Goal: Transaction & Acquisition: Purchase product/service

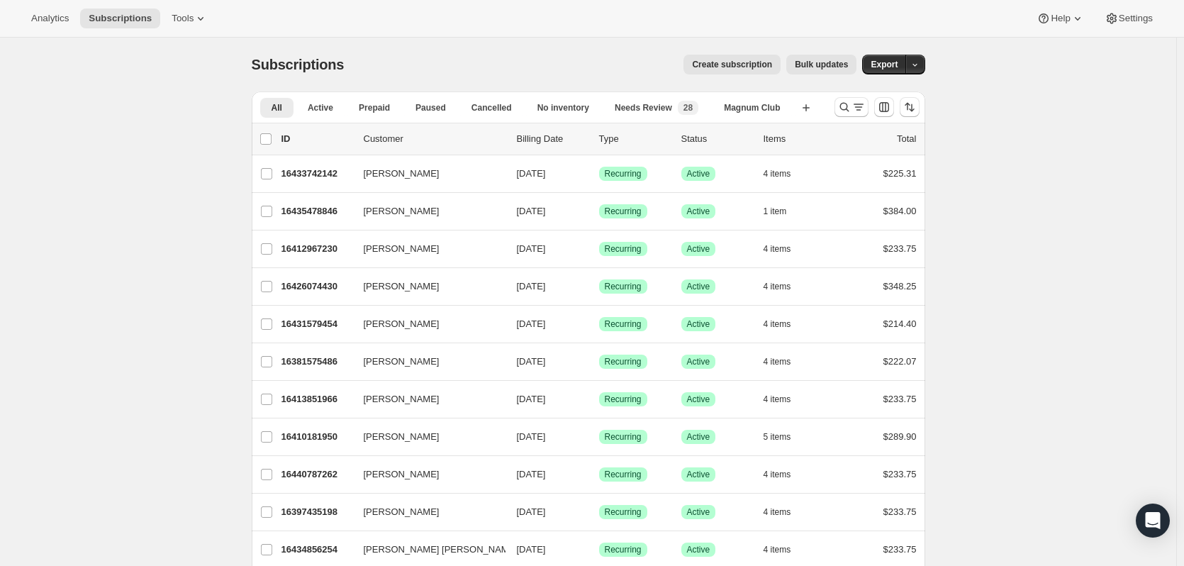
click at [850, 114] on button "Search and filter results" at bounding box center [852, 107] width 34 height 20
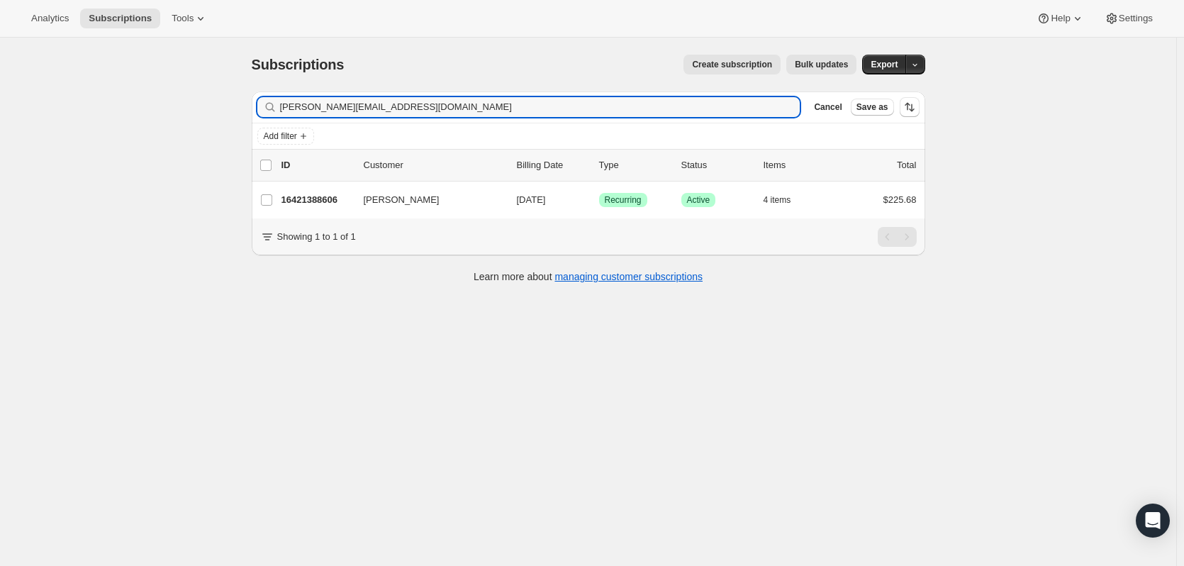
type input "[PERSON_NAME][EMAIL_ADDRESS][DOMAIN_NAME]"
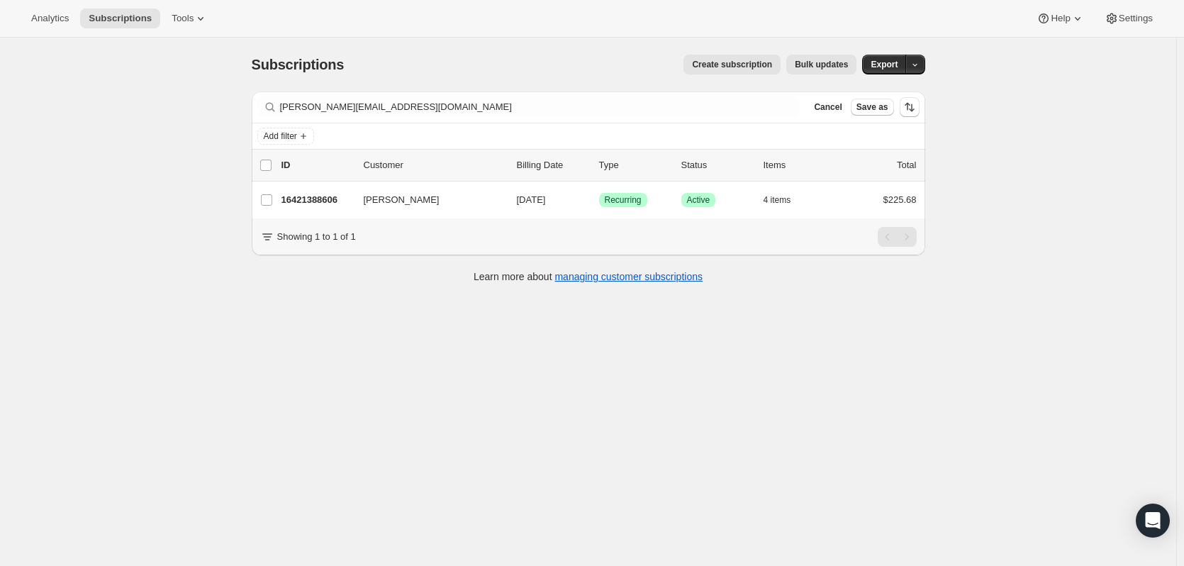
click at [313, 199] on p "16421388606" at bounding box center [317, 200] width 71 height 14
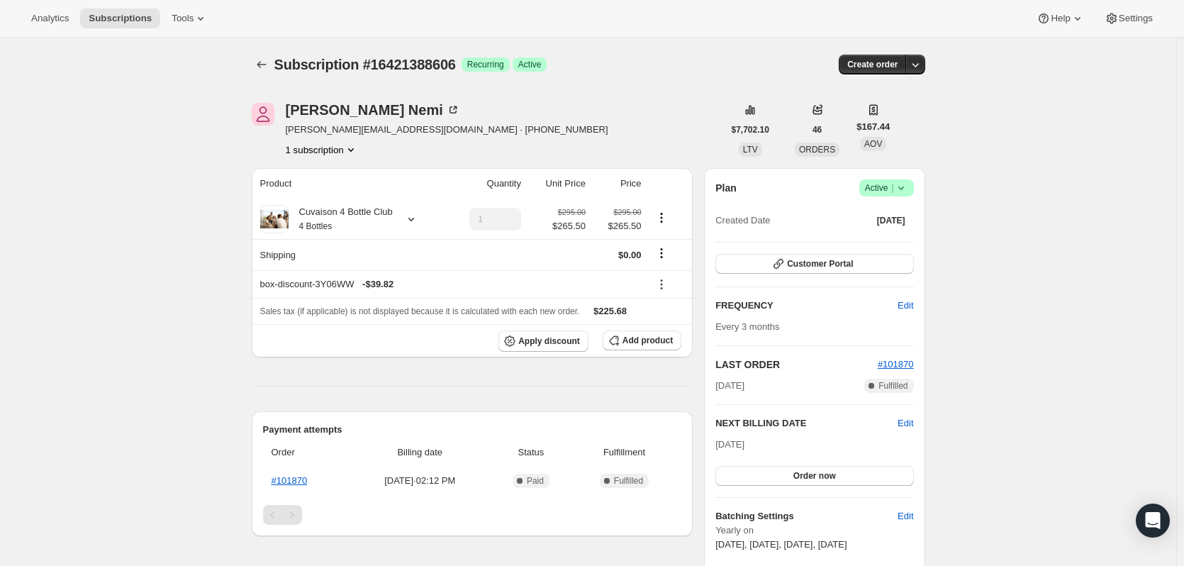
click at [913, 67] on icon "button" at bounding box center [916, 64] width 14 height 14
click at [865, 118] on span "Create custom one-time order" at bounding box center [859, 118] width 123 height 11
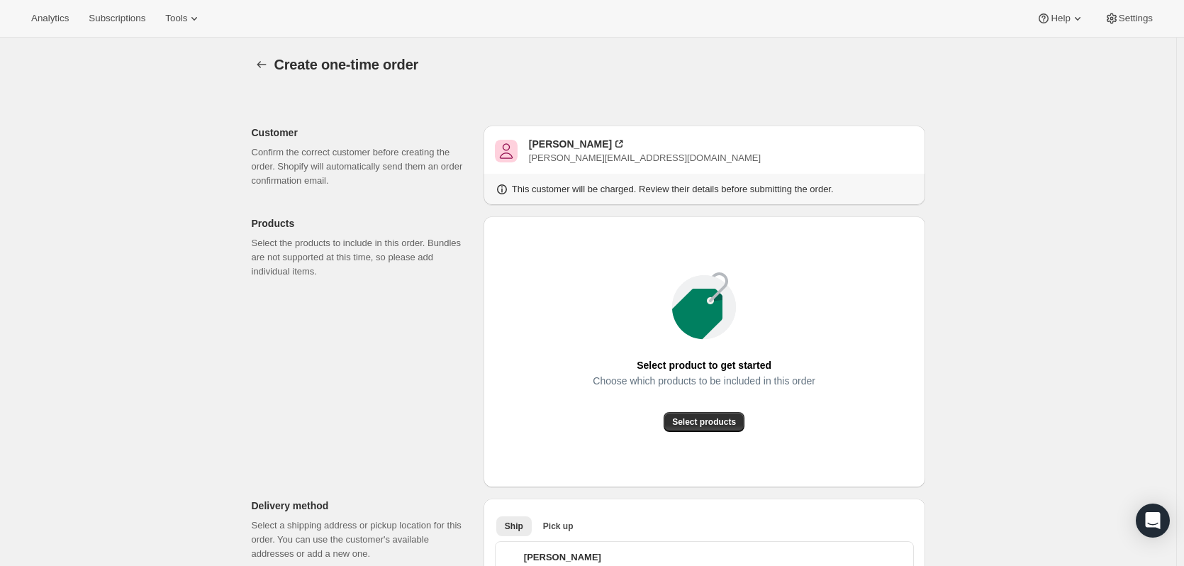
click at [720, 419] on span "Select products" at bounding box center [704, 421] width 64 height 11
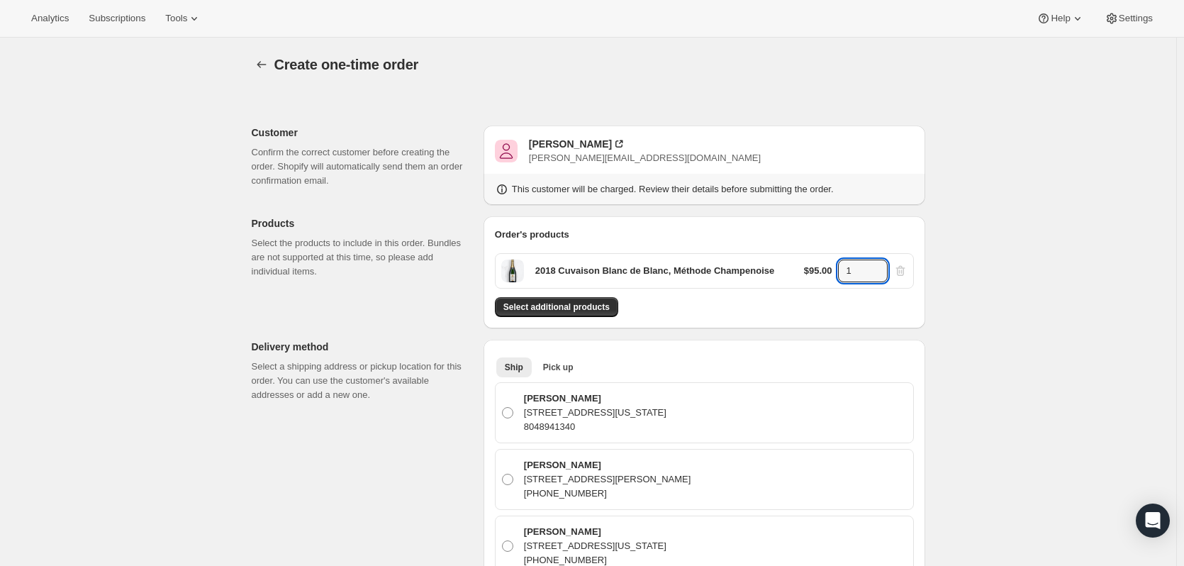
click at [878, 265] on icon at bounding box center [877, 267] width 14 height 14
type input "2"
click at [592, 316] on button "Select additional products" at bounding box center [556, 307] width 123 height 20
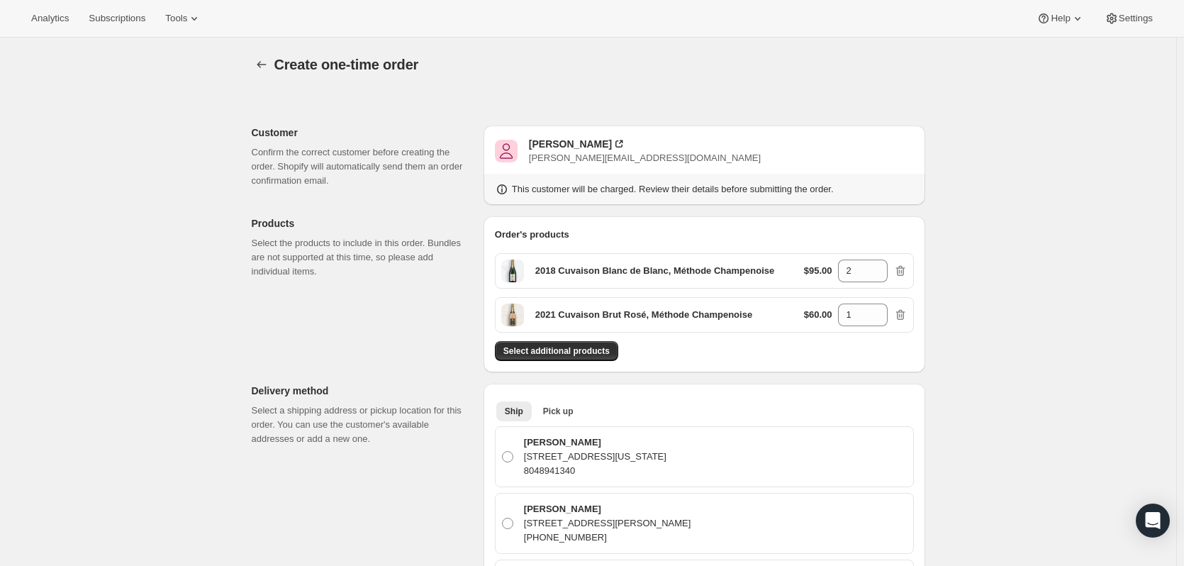
click at [579, 347] on span "Select additional products" at bounding box center [557, 350] width 106 height 11
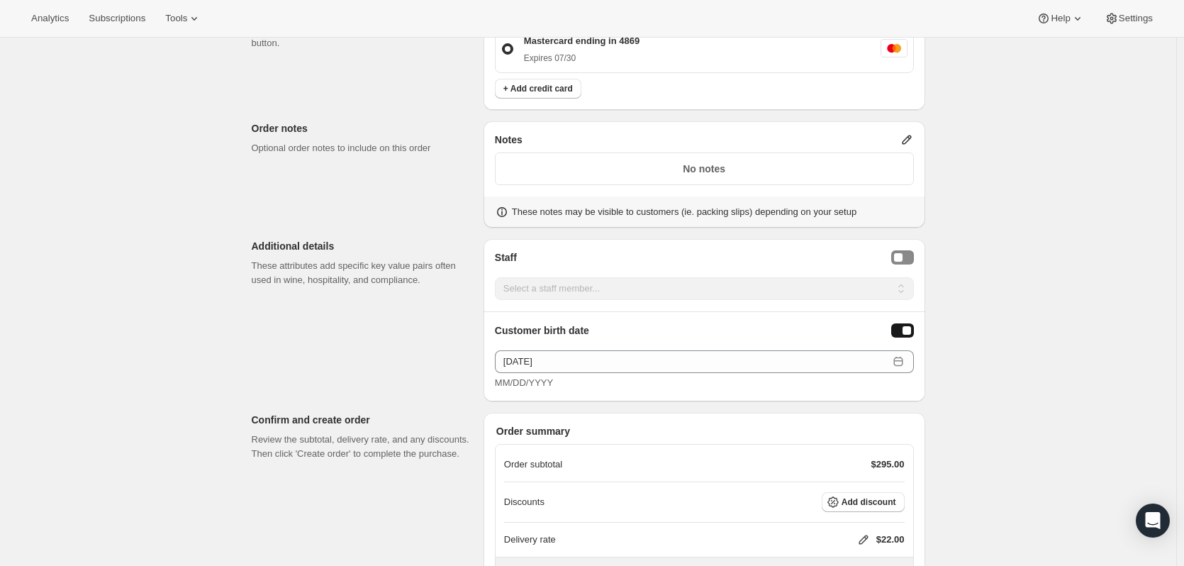
scroll to position [794, 0]
click at [893, 497] on span "Add discount" at bounding box center [869, 499] width 55 height 11
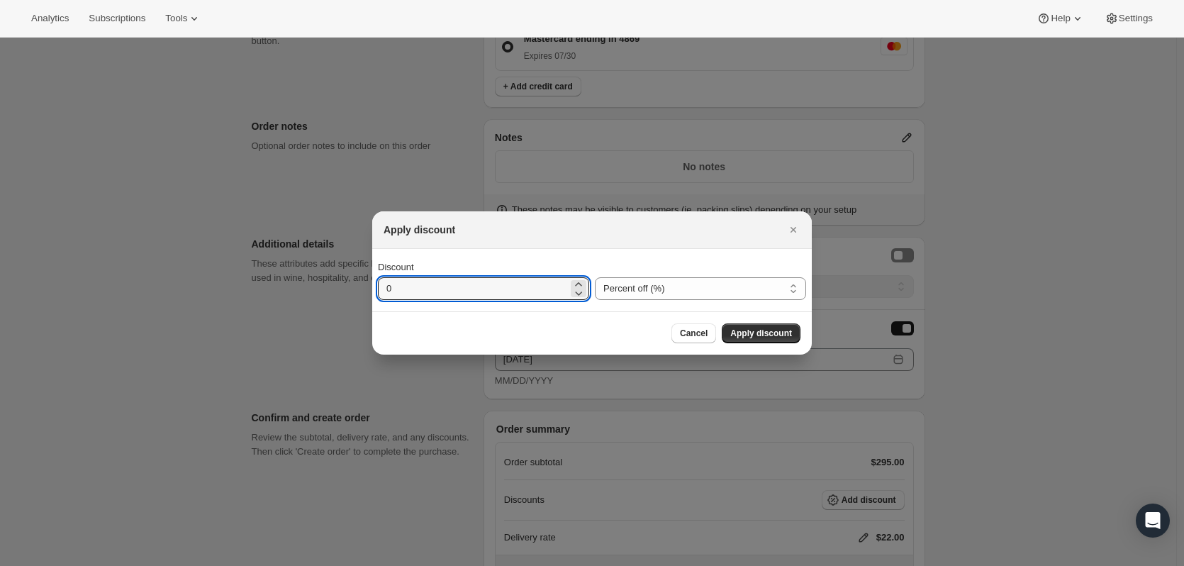
drag, startPoint x: 499, startPoint y: 298, endPoint x: 280, endPoint y: 316, distance: 219.9
click at [699, 298] on select "Percent off (%) Amount off ($)" at bounding box center [700, 288] width 211 height 23
select select "fixedAmount"
click at [595, 277] on select "Percent off (%) Amount off ($)" at bounding box center [700, 288] width 211 height 23
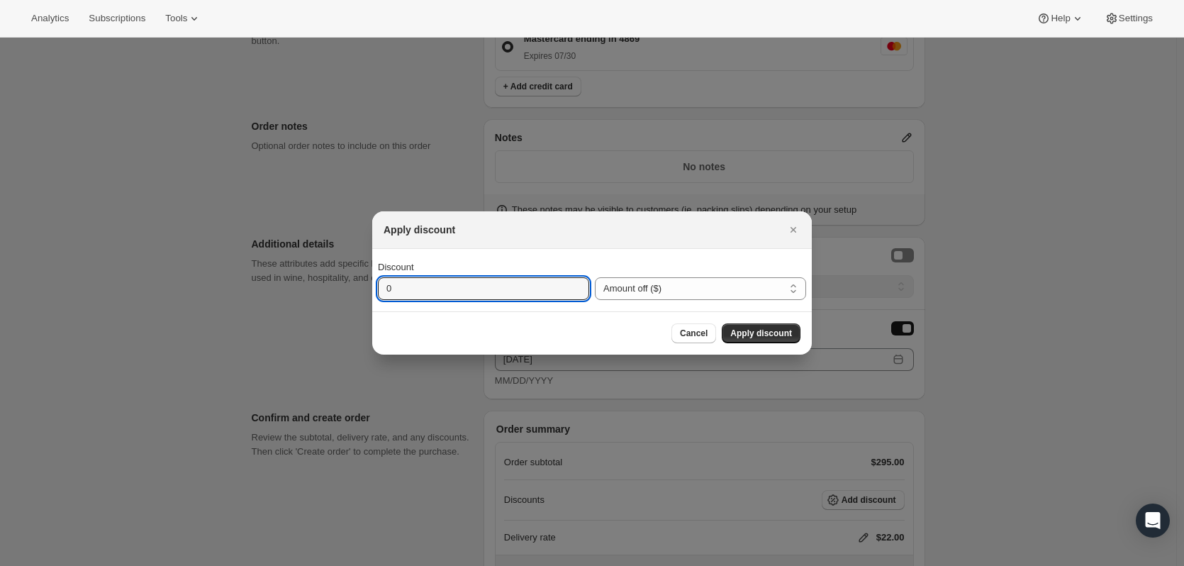
click at [556, 287] on input "0" at bounding box center [473, 288] width 190 height 23
type input "30"
click at [755, 335] on span "Apply discount" at bounding box center [762, 333] width 62 height 11
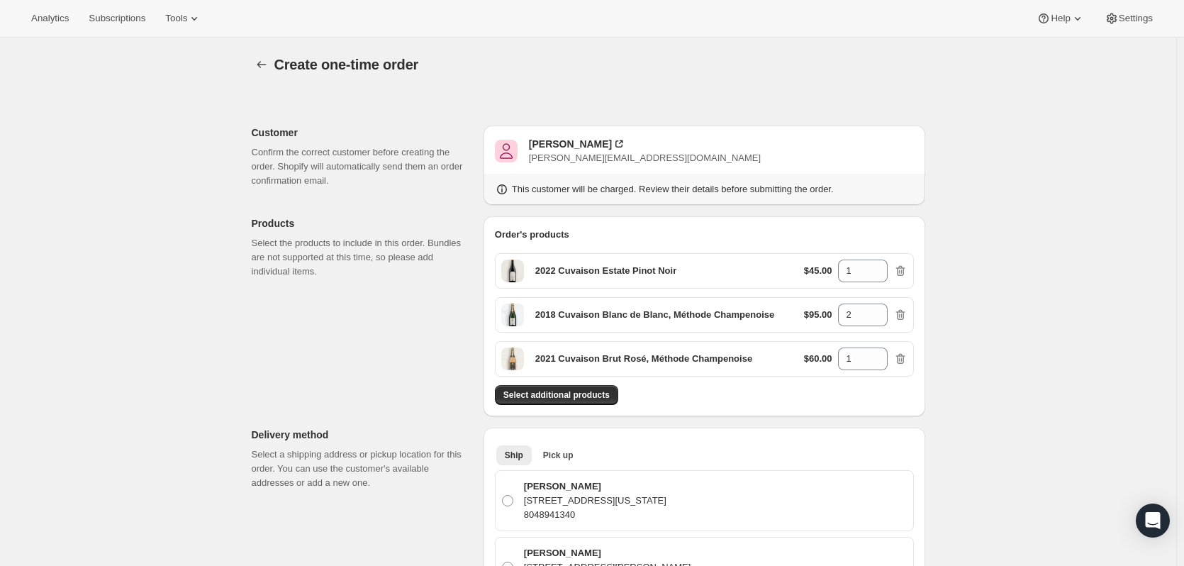
scroll to position [794, 0]
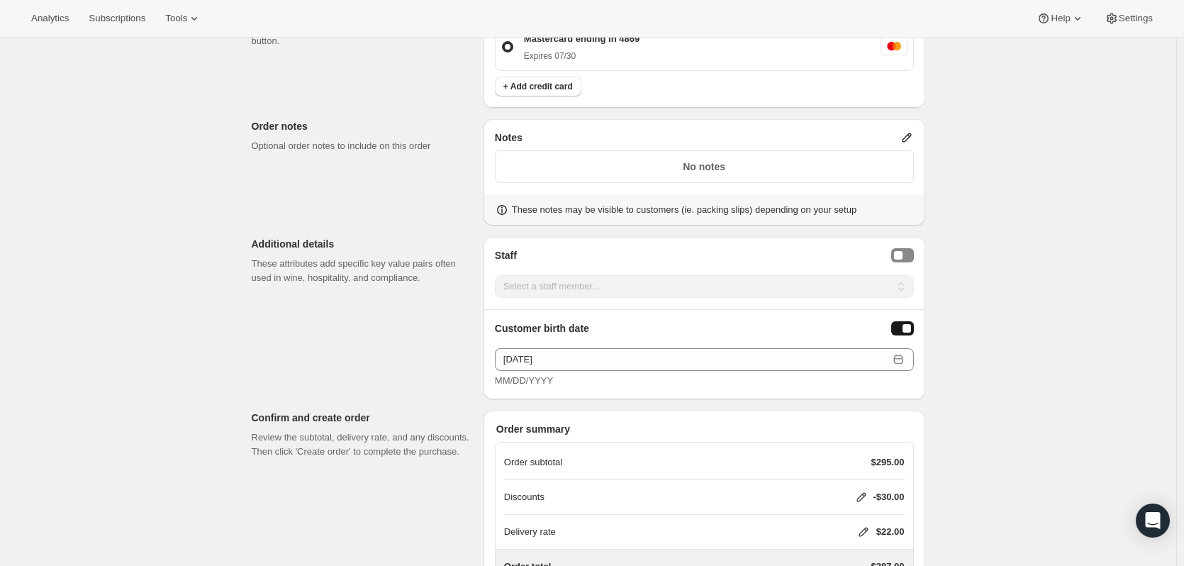
click at [871, 532] on icon at bounding box center [864, 532] width 14 height 14
click at [850, 506] on span "Save" at bounding box center [860, 505] width 20 height 11
click at [862, 493] on icon at bounding box center [862, 497] width 14 height 14
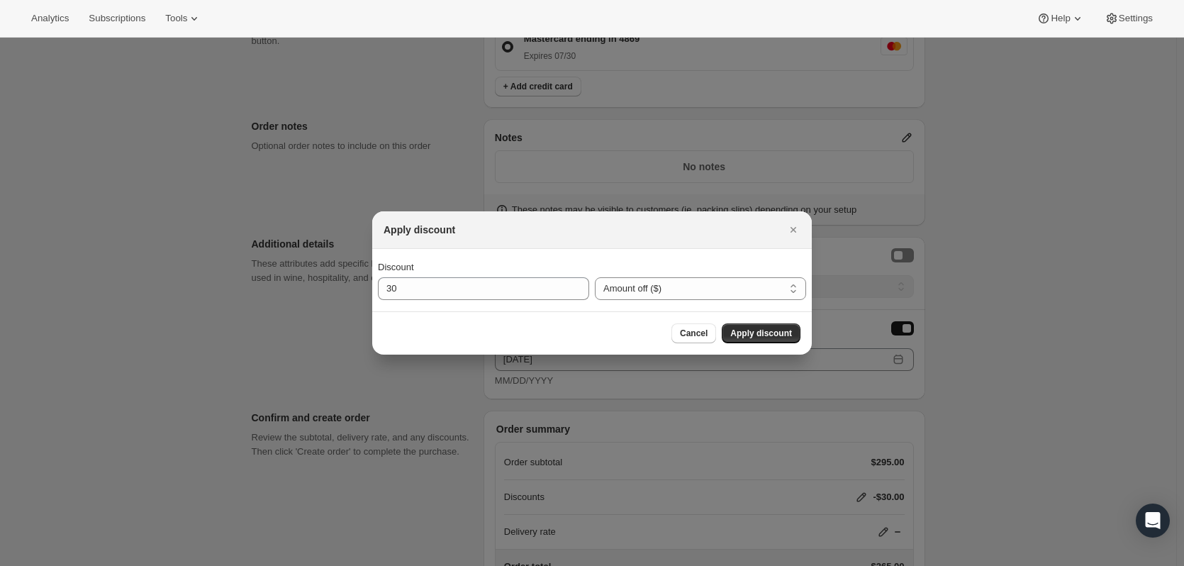
scroll to position [0, 0]
click at [653, 282] on select "Percent off (%) Amount off ($)" at bounding box center [700, 288] width 211 height 23
select select "percentage"
click at [595, 277] on select "Percent off (%) Amount off ($)" at bounding box center [700, 288] width 211 height 23
drag, startPoint x: 492, startPoint y: 292, endPoint x: 282, endPoint y: 271, distance: 210.9
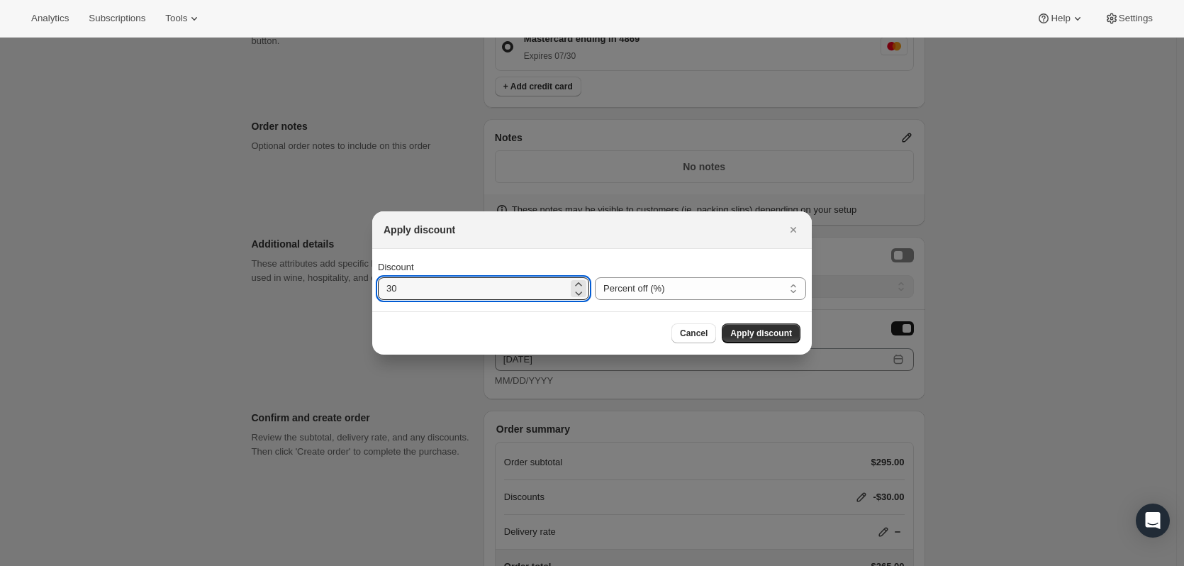
type input "15"
click at [745, 335] on span "Apply discount" at bounding box center [762, 333] width 62 height 11
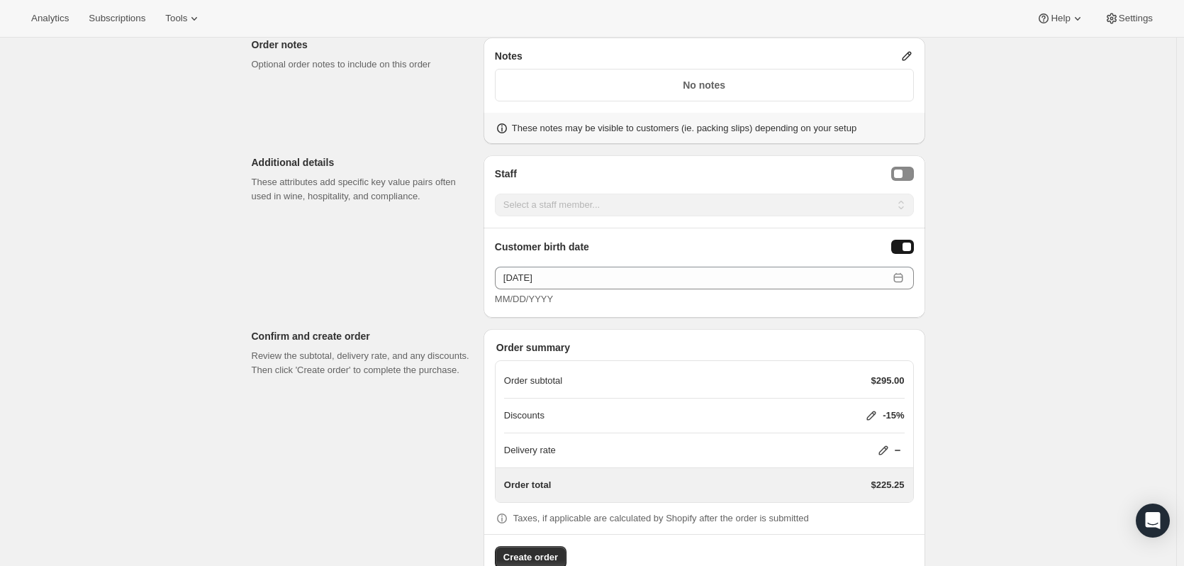
scroll to position [911, 0]
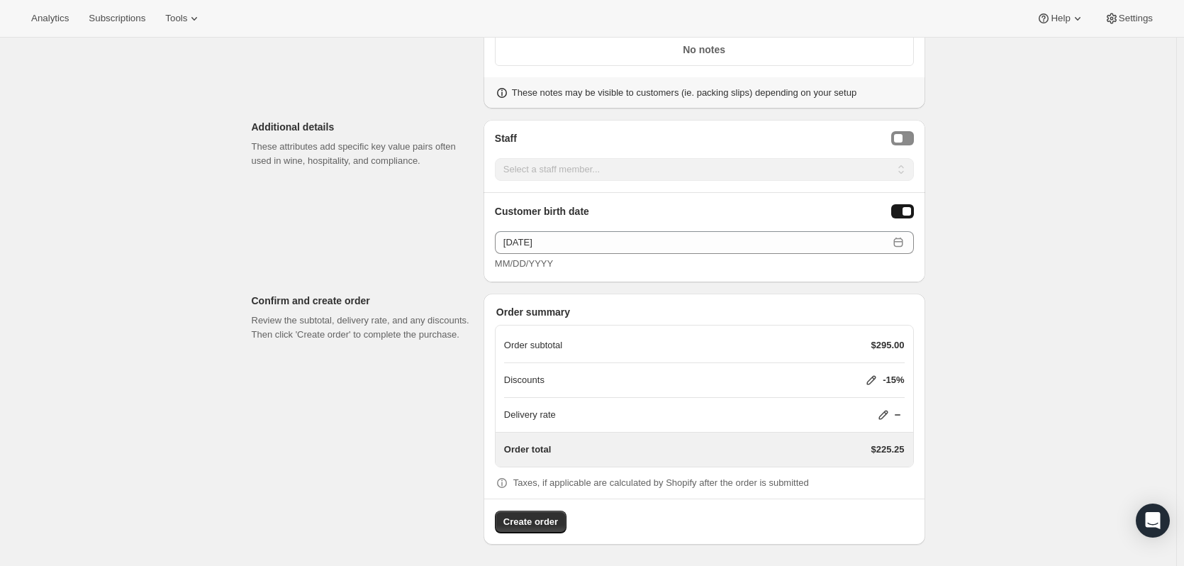
click at [873, 380] on icon at bounding box center [872, 380] width 14 height 14
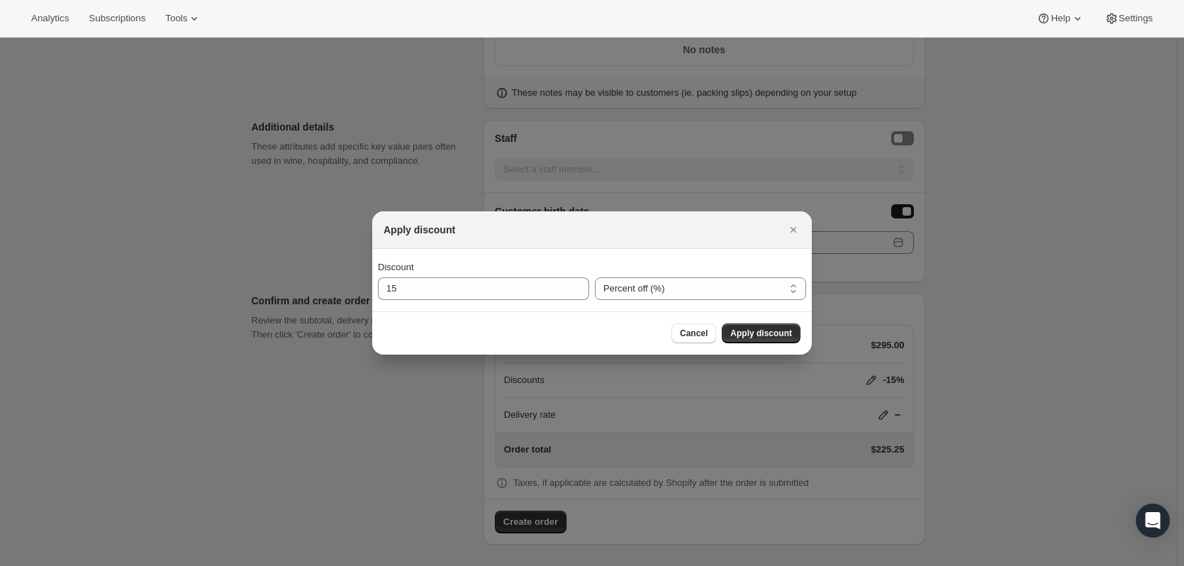
click at [543, 274] on div "Discount 15" at bounding box center [483, 280] width 211 height 40
click at [543, 287] on input "15" at bounding box center [473, 288] width 190 height 23
click at [644, 273] on div "Percent off (%) Amount off ($) Percent off (%)" at bounding box center [700, 280] width 211 height 40
click at [640, 286] on select "Percent off (%) Amount off ($)" at bounding box center [700, 288] width 211 height 23
select select "fixedAmount"
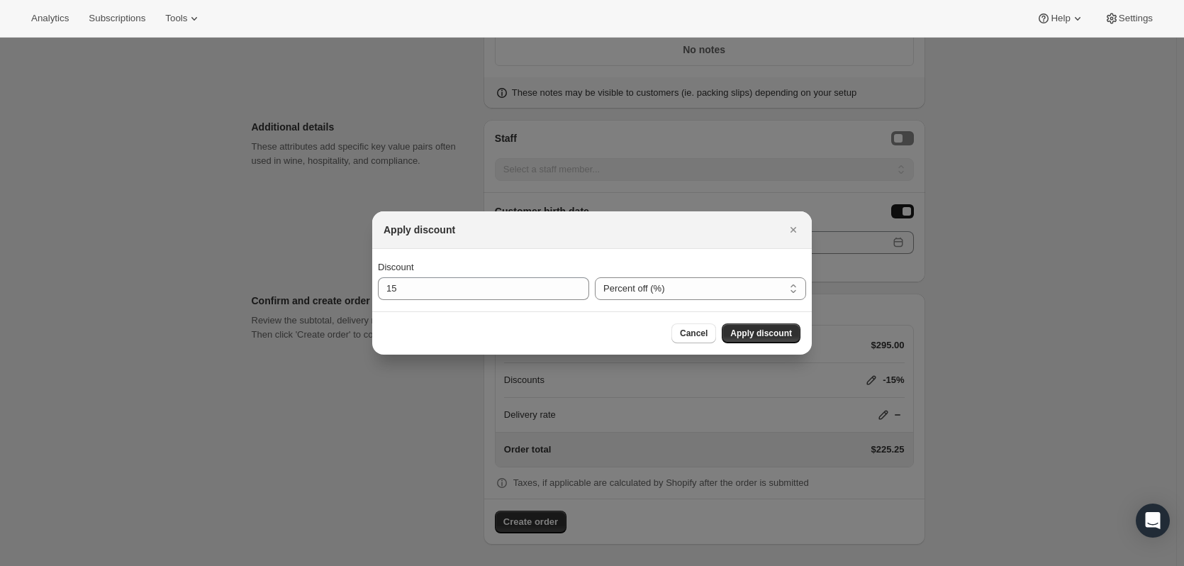
click at [595, 277] on select "Percent off (%) Amount off ($)" at bounding box center [700, 288] width 211 height 23
drag, startPoint x: 432, startPoint y: 292, endPoint x: 315, endPoint y: 288, distance: 117.1
click at [315, 565] on div "Apply discount Discount 15 Percent off (%) Amount off ($) Amount off ($) Cancel…" at bounding box center [592, 567] width 1184 height 0
type input "6"
click at [775, 332] on span "Apply discount" at bounding box center [762, 333] width 62 height 11
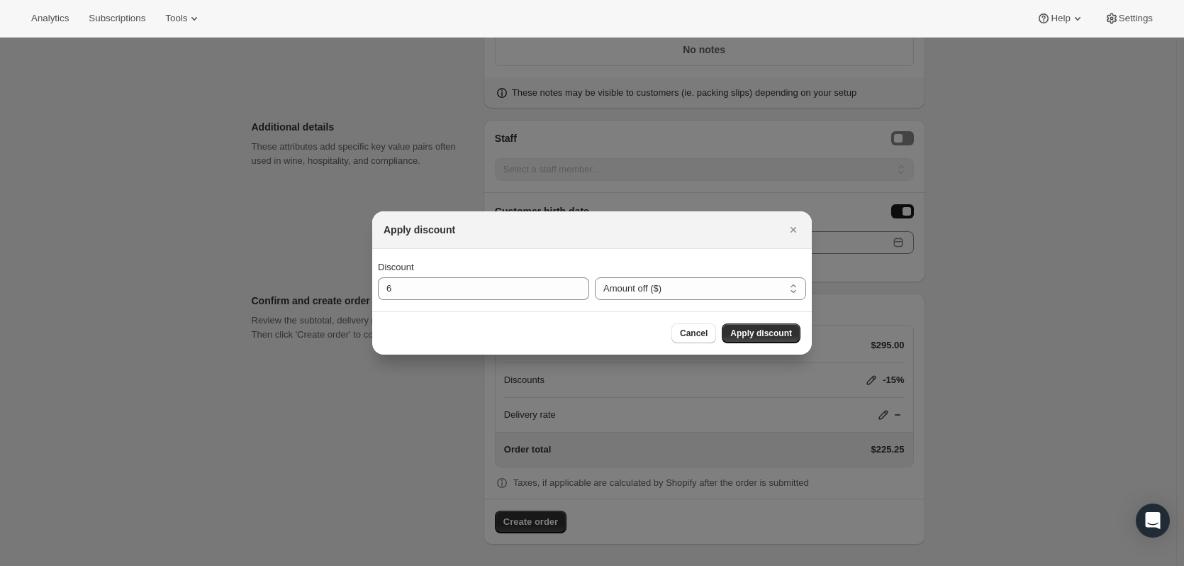
scroll to position [911, 0]
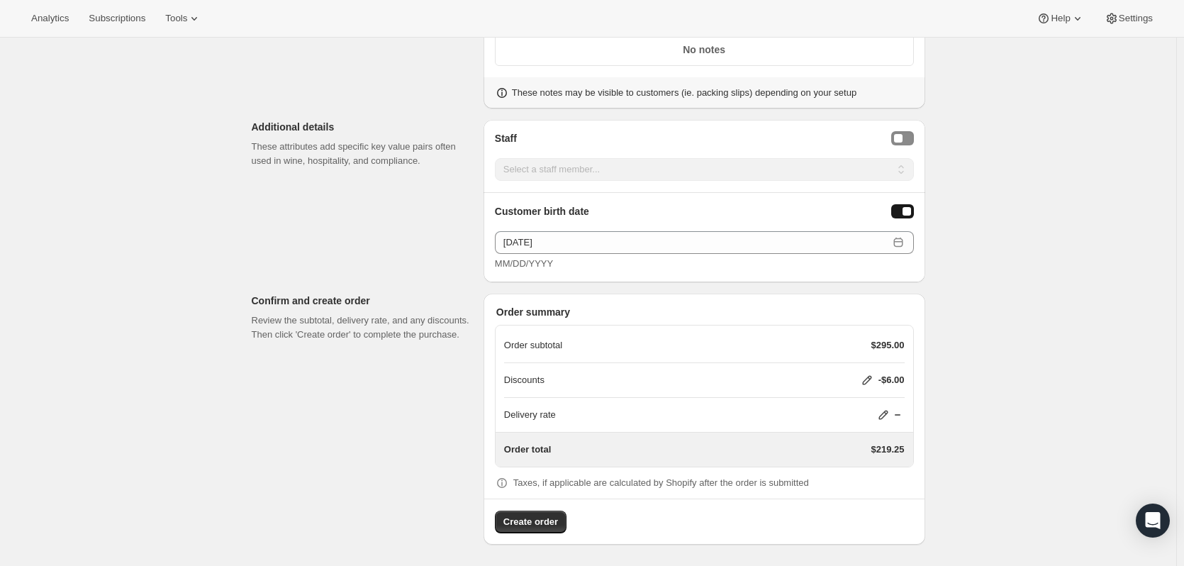
click at [538, 531] on button "Create order" at bounding box center [531, 522] width 72 height 23
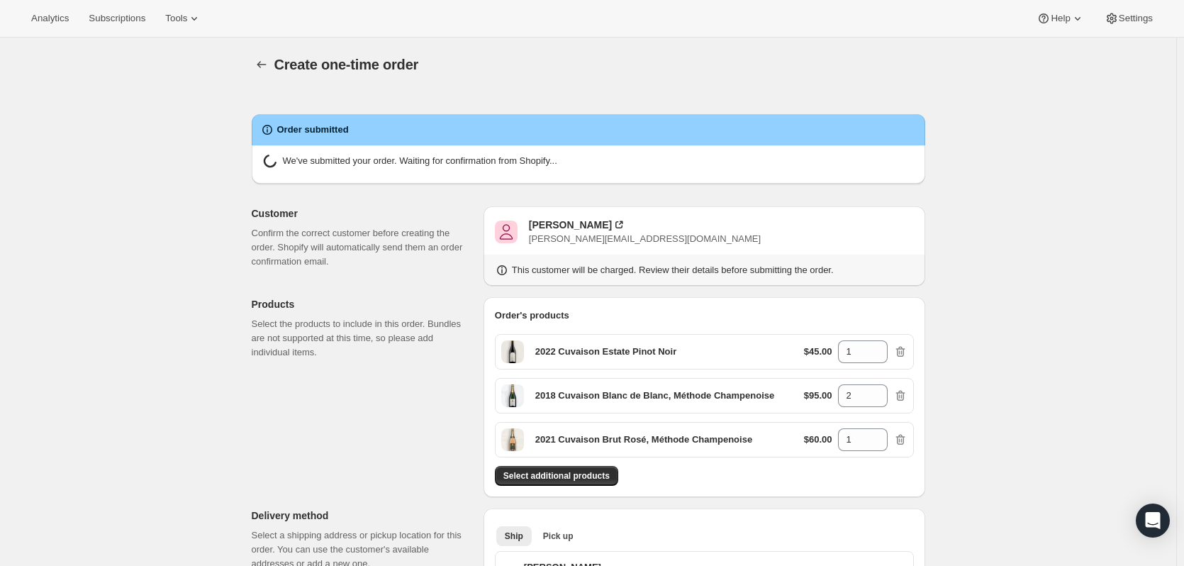
radio input "true"
